Goal: Transaction & Acquisition: Subscribe to service/newsletter

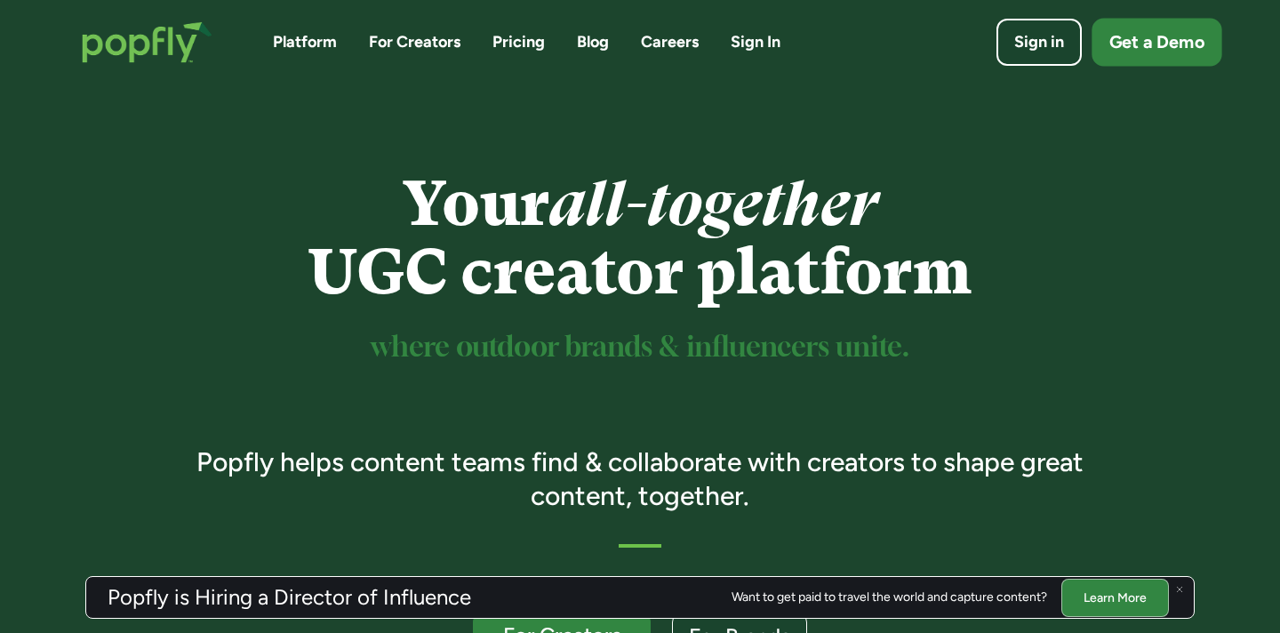
click at [1137, 47] on div "Get a Demo" at bounding box center [1156, 42] width 95 height 25
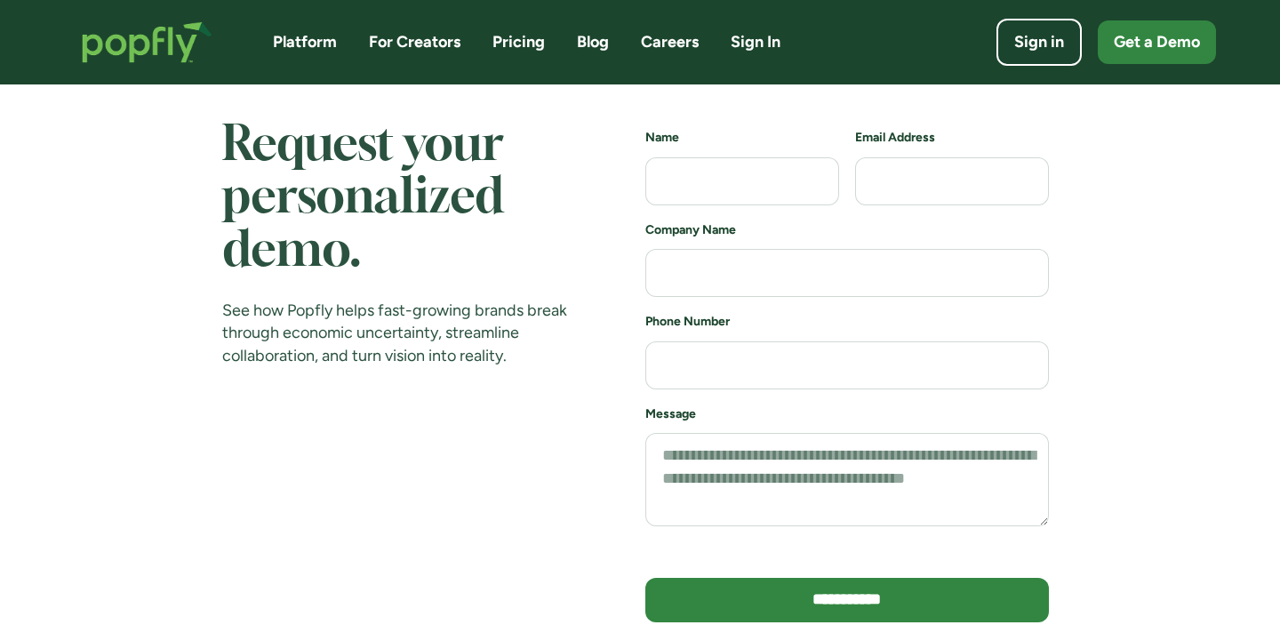
click at [417, 43] on link "For Creators" at bounding box center [415, 42] width 92 height 22
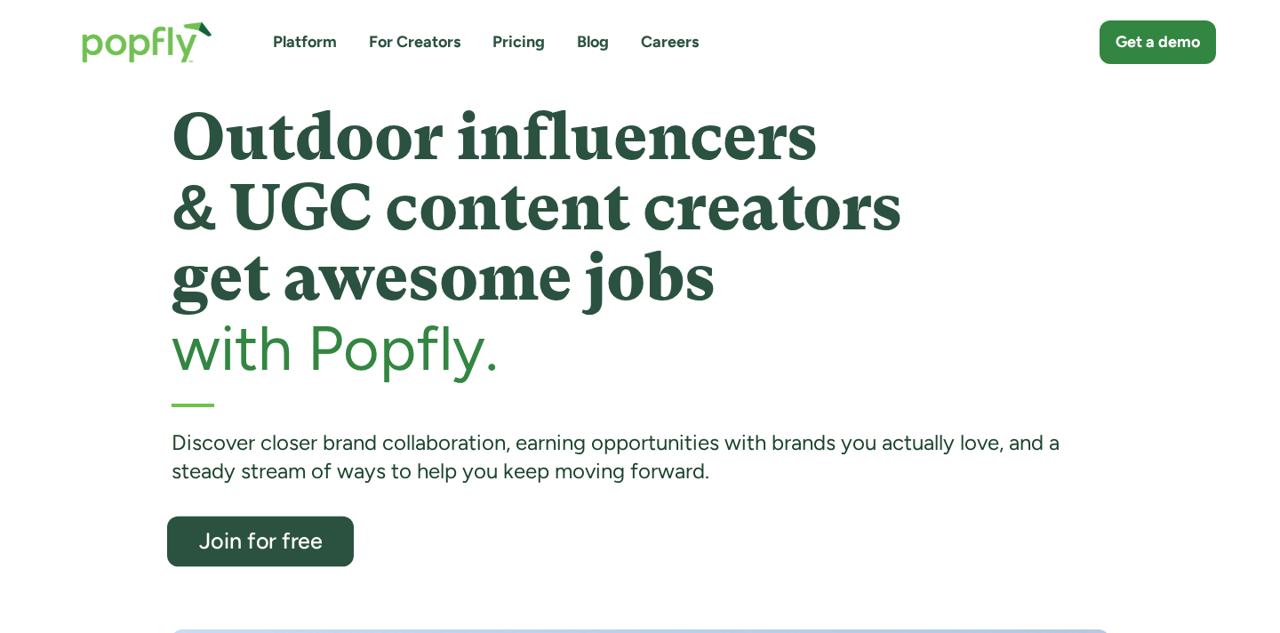
click at [273, 517] on link "Join for free" at bounding box center [260, 541] width 187 height 51
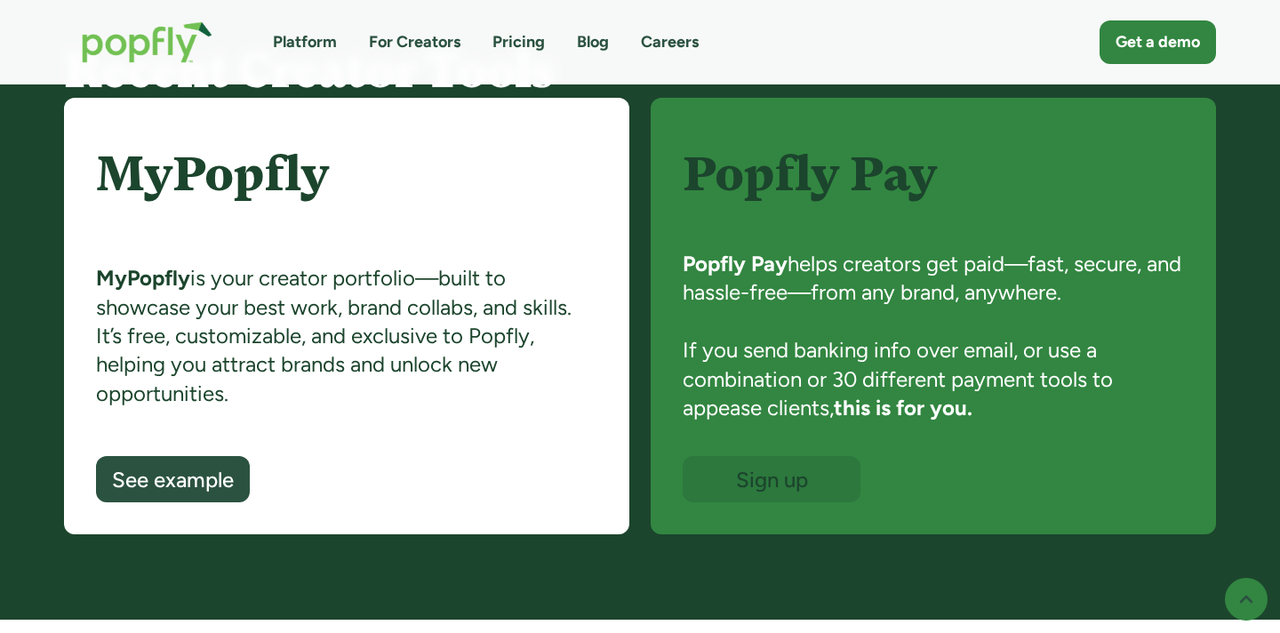
scroll to position [1317, 0]
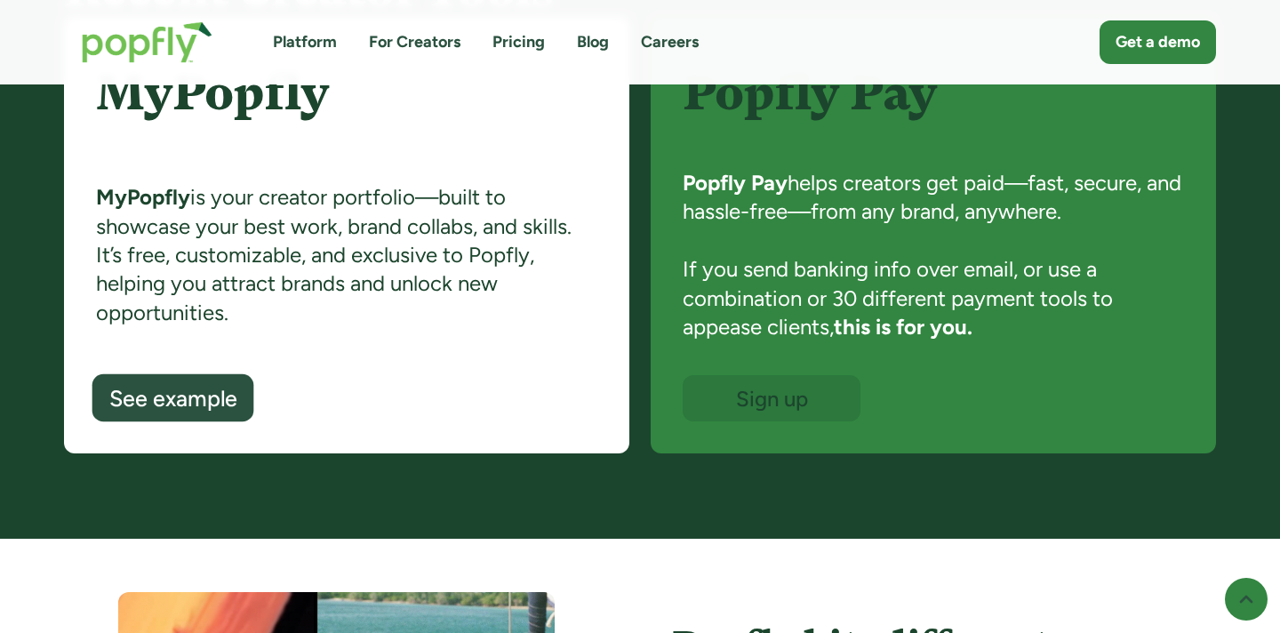
click at [172, 396] on div "See example" at bounding box center [173, 399] width 128 height 23
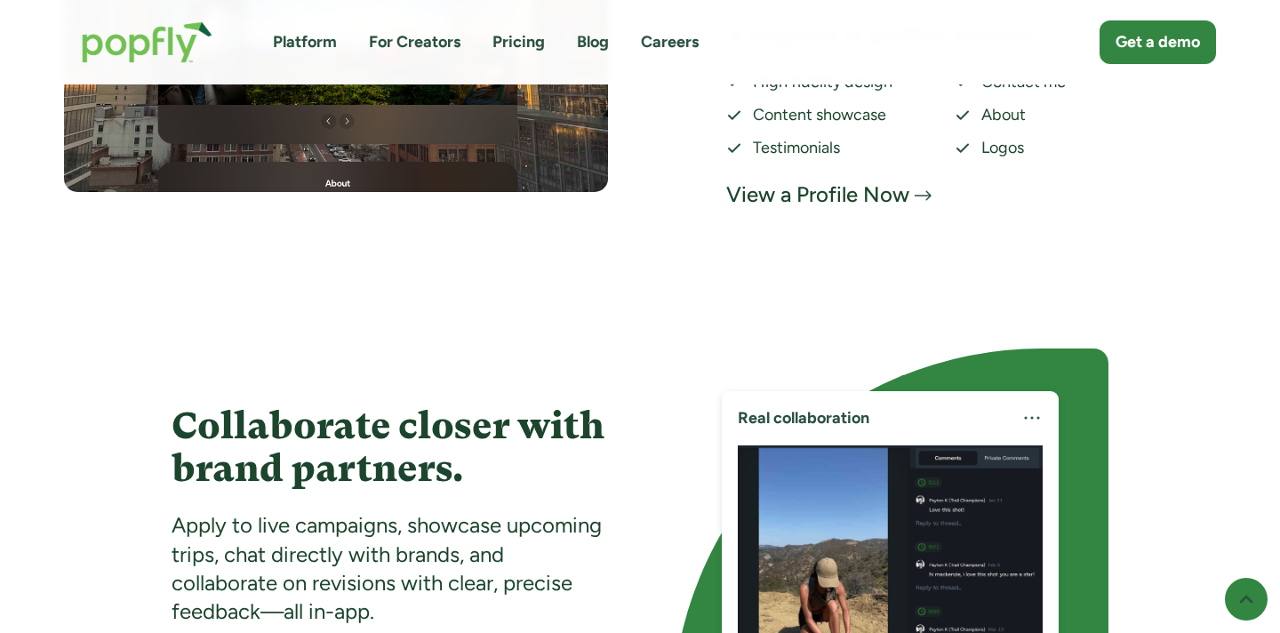
scroll to position [3904, 0]
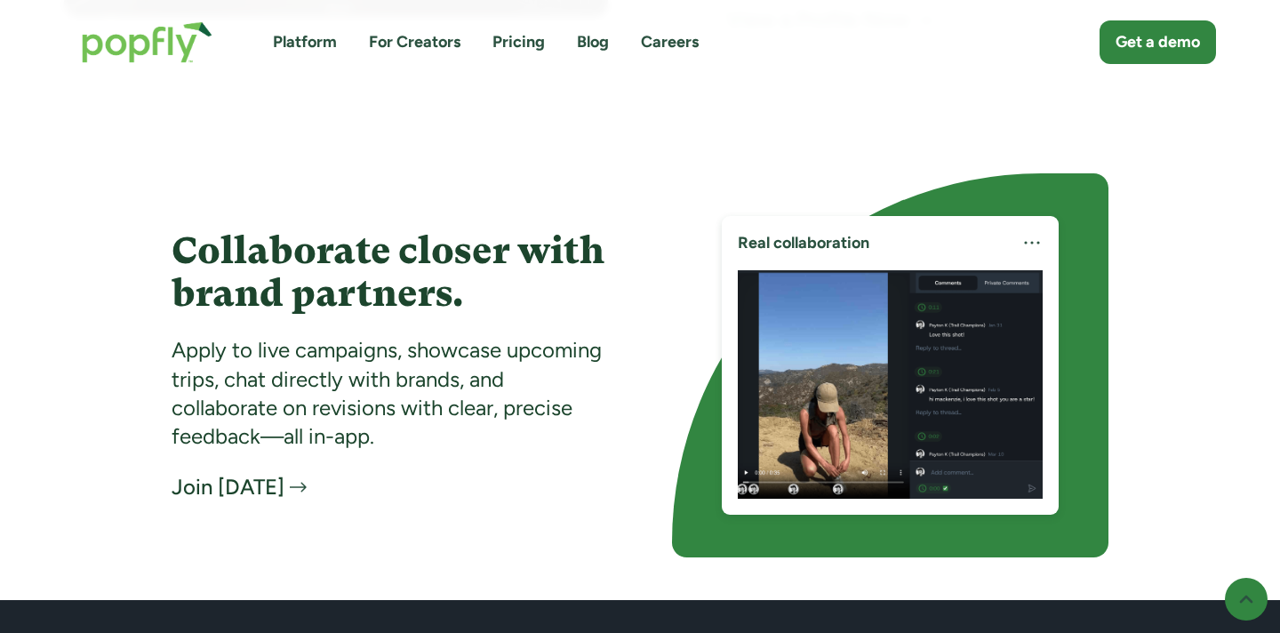
click at [259, 490] on div "Join Today" at bounding box center [228, 487] width 113 height 28
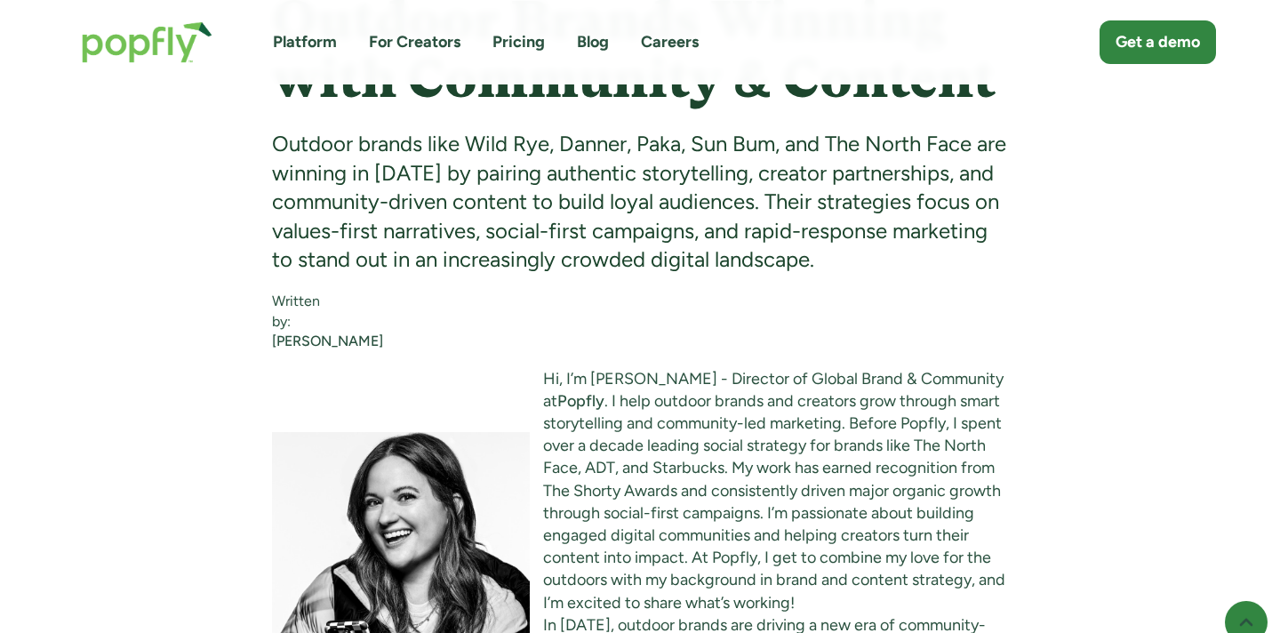
scroll to position [1164, 0]
